Goal: Task Accomplishment & Management: Manage account settings

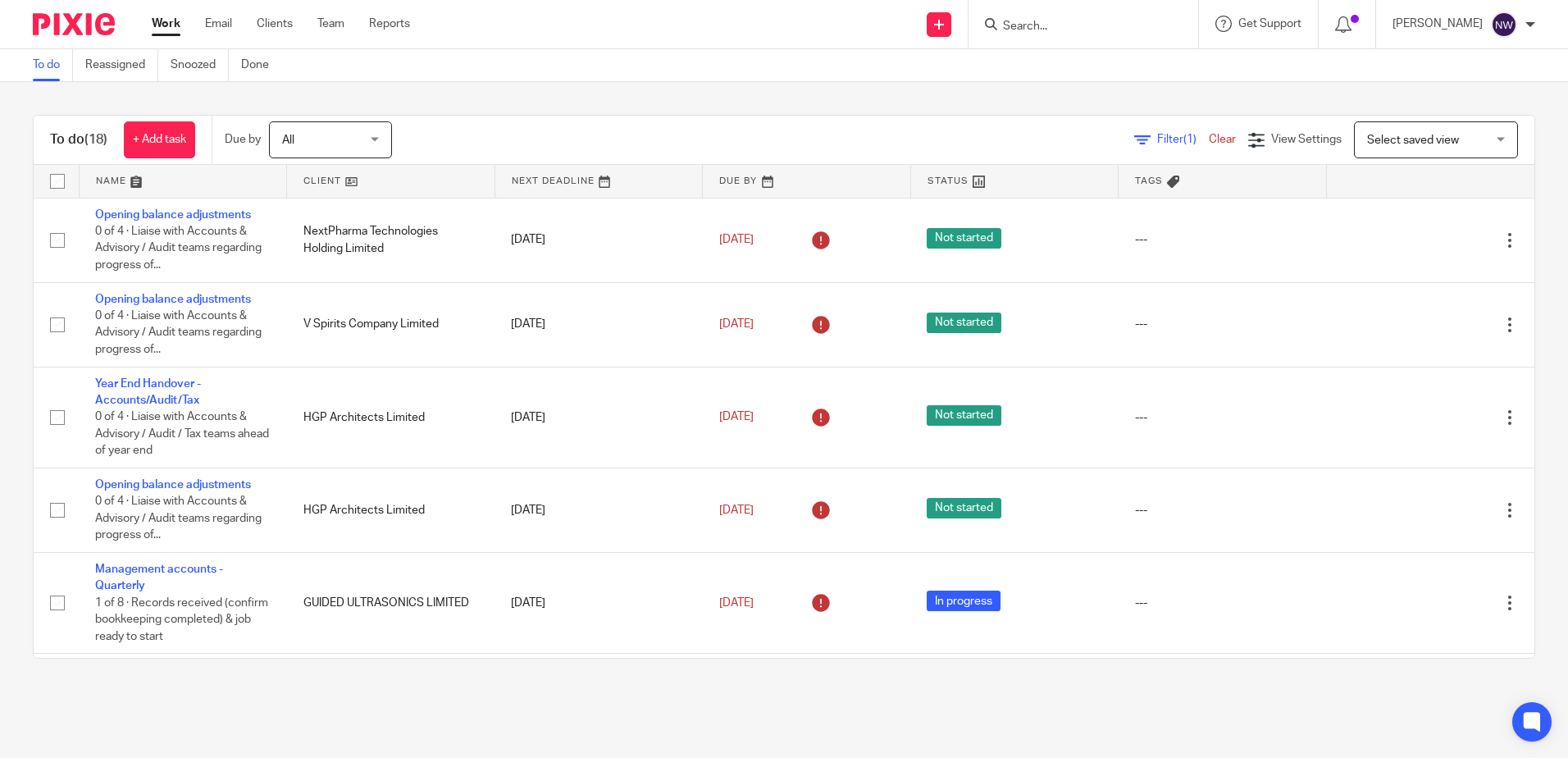
click at [29, 67] on div "To do Reassigned Snoozed Done" at bounding box center [155, 65] width 310 height 32
click at [215, 68] on link "Snoozed" at bounding box center [199, 65] width 58 height 32
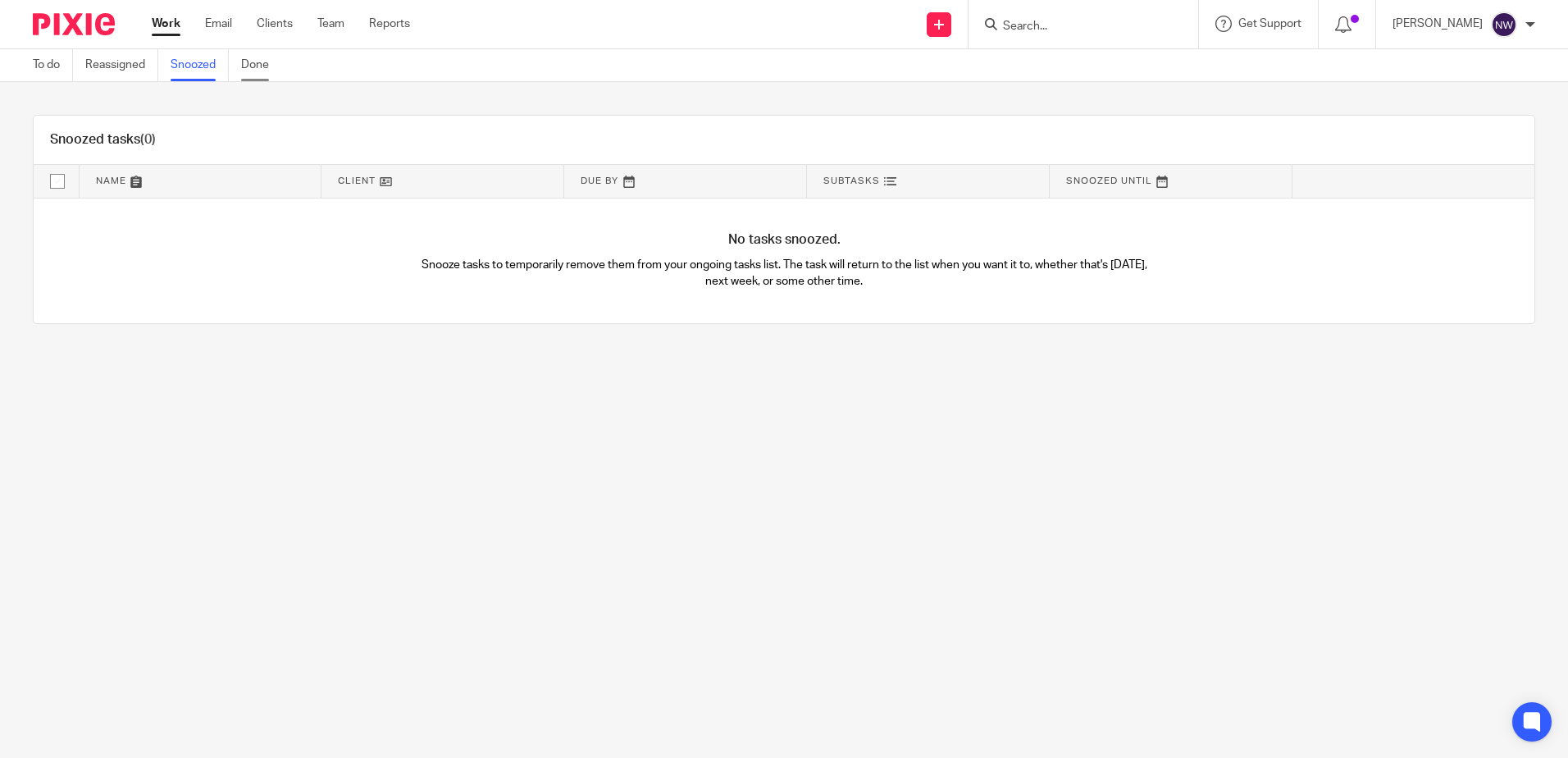
click at [258, 75] on link "Done" at bounding box center [261, 65] width 40 height 32
click at [109, 74] on link "Reassigned" at bounding box center [122, 65] width 73 height 32
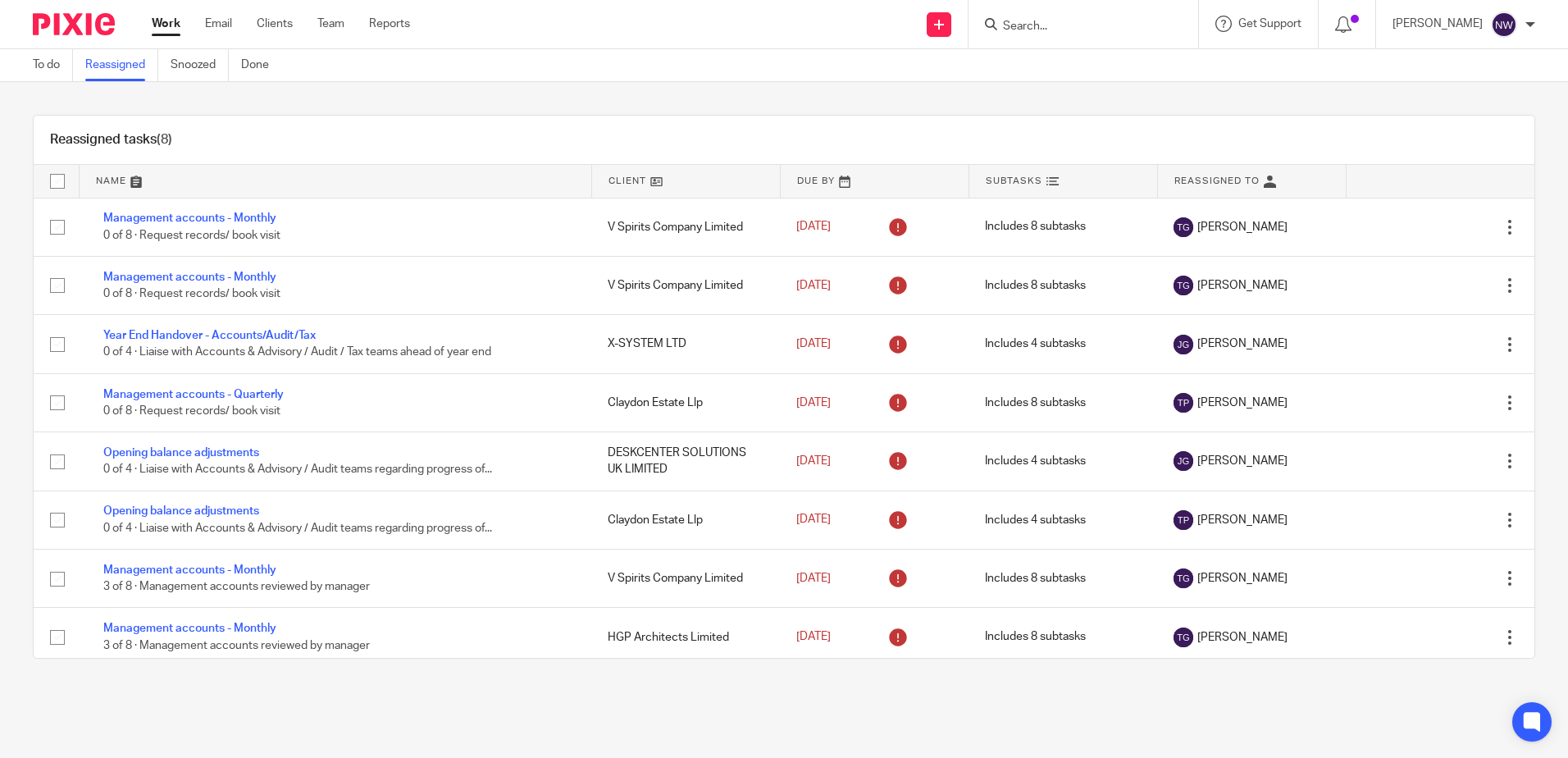
click at [618, 179] on link at bounding box center [686, 181] width 188 height 33
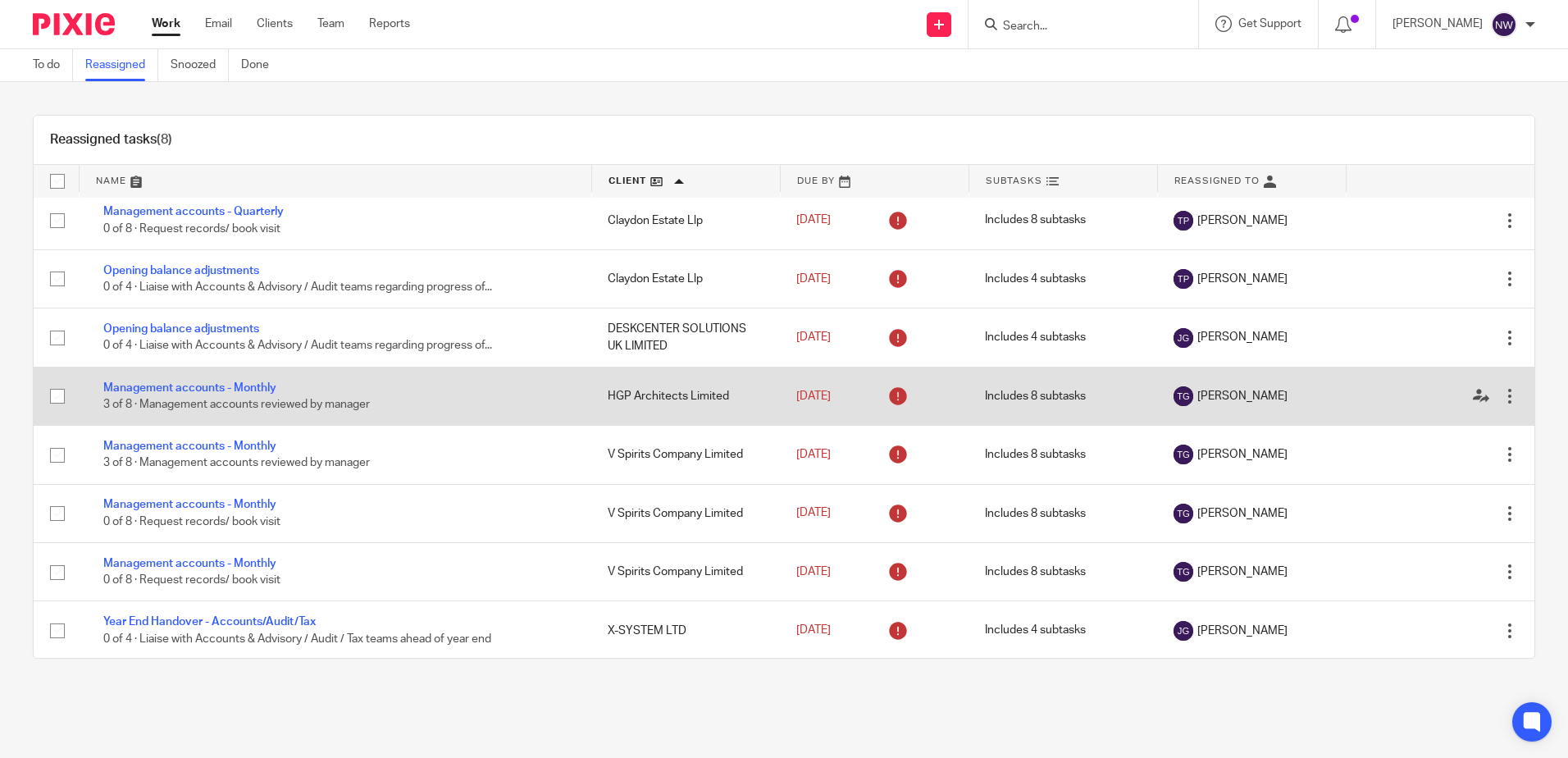
scroll to position [8, 0]
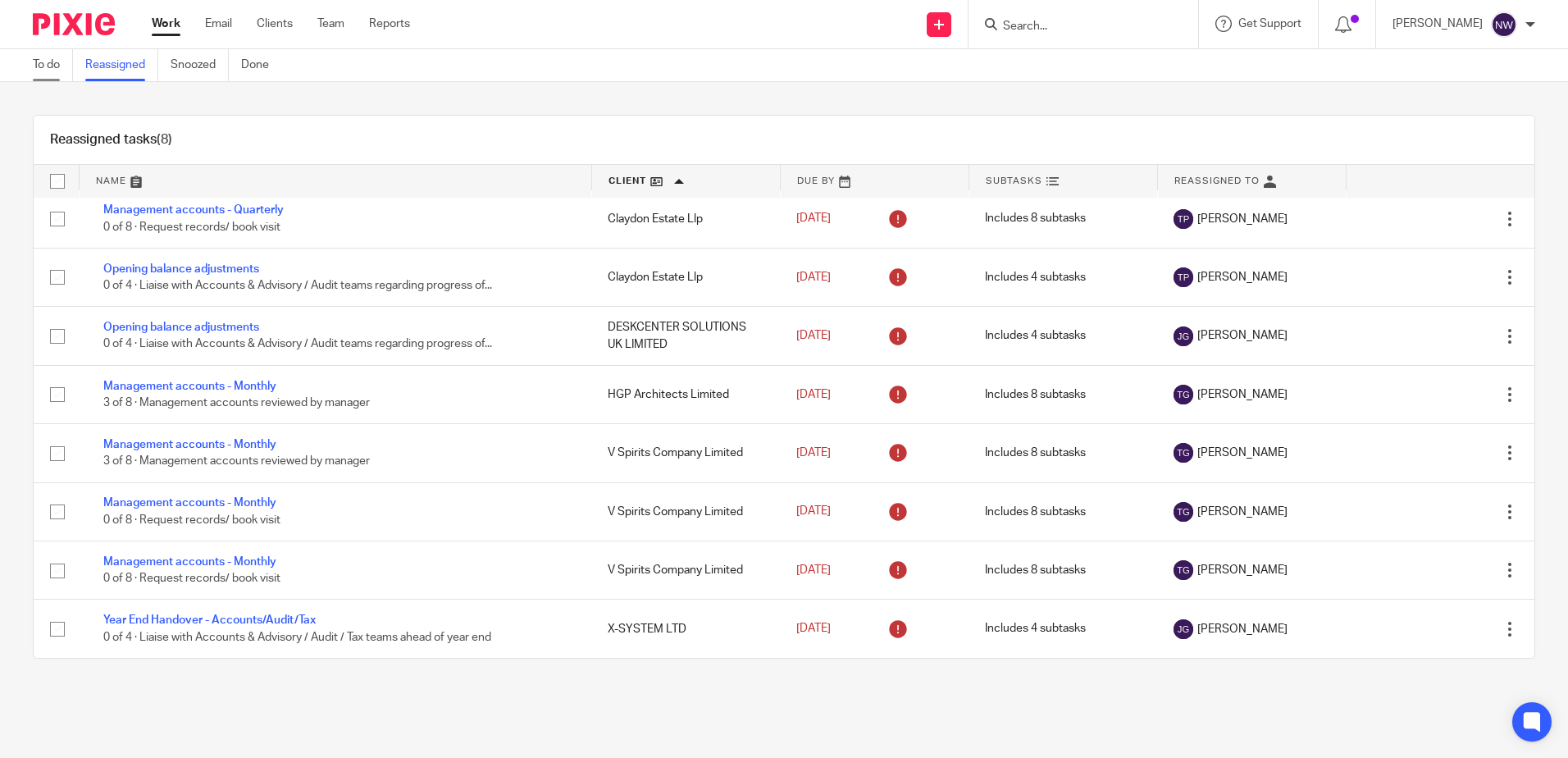
click at [41, 64] on link "To do" at bounding box center [53, 65] width 40 height 32
